Goal: Task Accomplishment & Management: Manage account settings

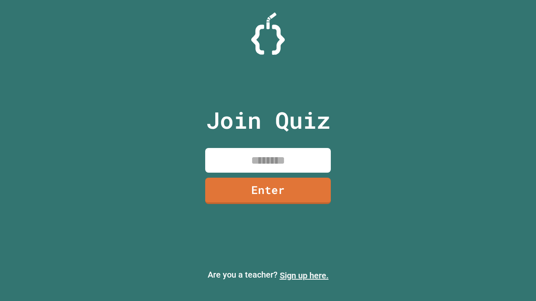
click at [304, 276] on link "Sign up here." at bounding box center [304, 276] width 49 height 10
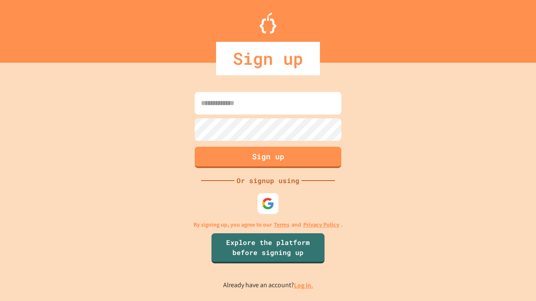
click at [304, 286] on link "Log in." at bounding box center [303, 285] width 19 height 9
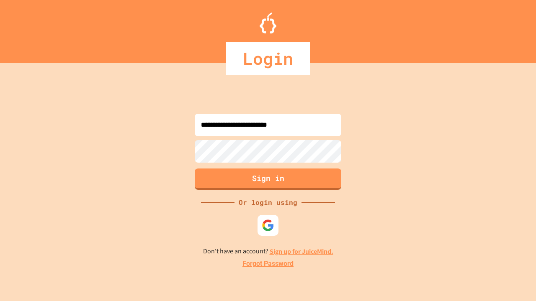
type input "**********"
